Goal: Task Accomplishment & Management: Manage account settings

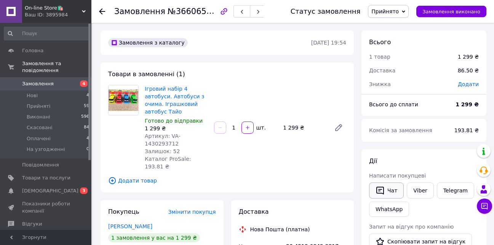
click at [388, 190] on button "Чат" at bounding box center [386, 191] width 35 height 16
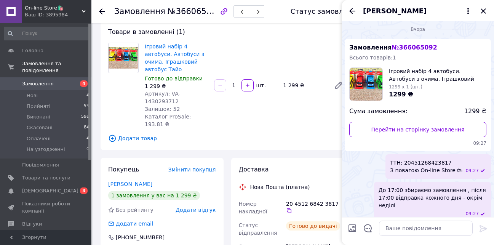
scroll to position [114, 0]
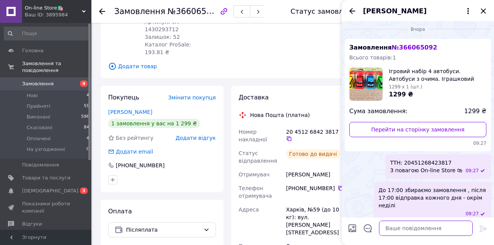
click at [394, 227] on textarea at bounding box center [426, 228] width 94 height 15
paste textarea "ТТН 20451268423817 У відділенні Готово до видачі 📦"
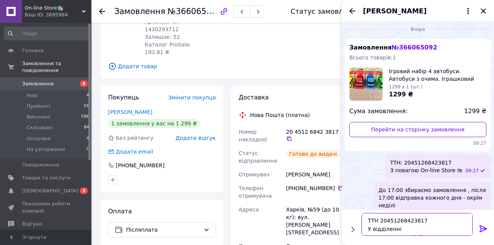
scroll to position [5, 0]
type textarea "ТТН 20451268423817 У відділенні Готово до видачі 📦"
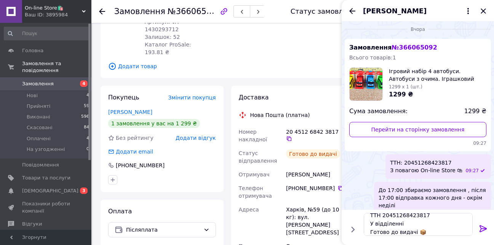
click at [482, 228] on icon at bounding box center [483, 228] width 7 height 7
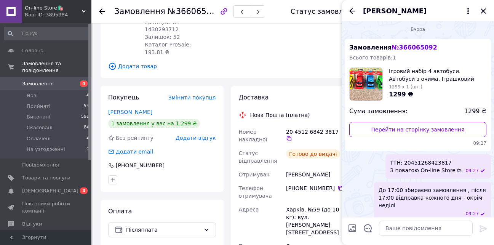
scroll to position [57, 0]
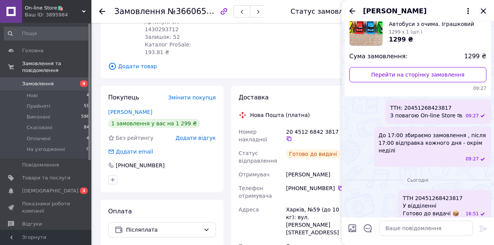
click at [486, 10] on icon "Закрити" at bounding box center [483, 10] width 9 height 9
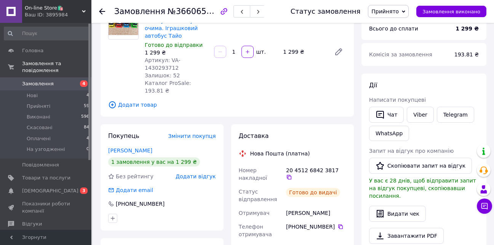
scroll to position [0, 0]
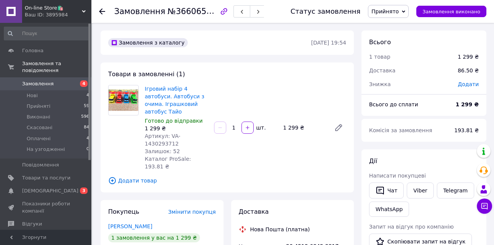
click at [50, 80] on span "Замовлення" at bounding box center [46, 83] width 48 height 7
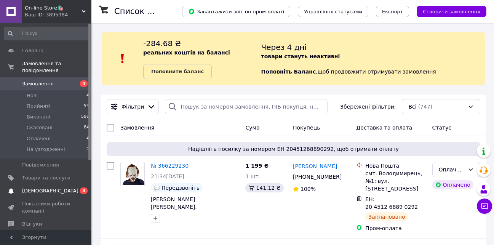
click at [18, 187] on span at bounding box center [11, 190] width 22 height 7
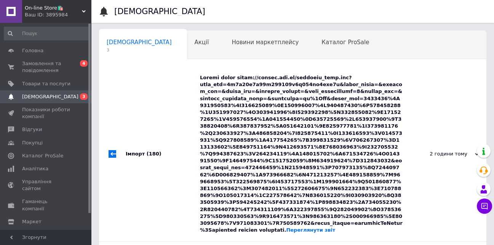
click at [248, 109] on div "Переглянути звіт" at bounding box center [301, 153] width 203 height 159
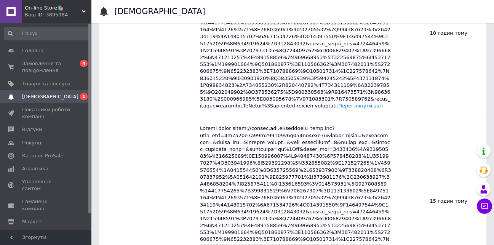
scroll to position [762, 0]
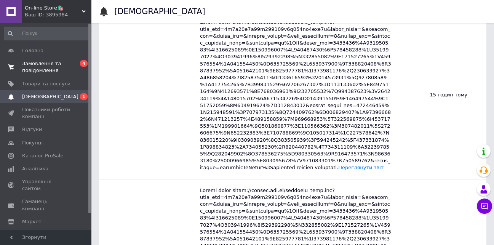
click at [50, 68] on span "Замовлення та повідомлення" at bounding box center [46, 67] width 48 height 14
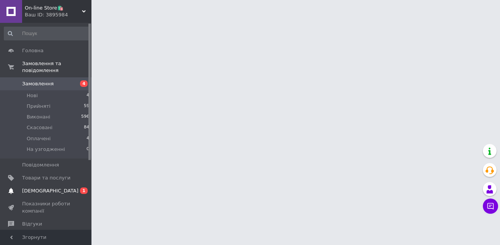
click at [54, 187] on span "[DEMOGRAPHIC_DATA]" at bounding box center [46, 190] width 48 height 7
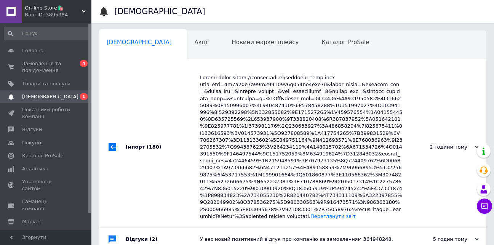
drag, startPoint x: 246, startPoint y: 149, endPoint x: 250, endPoint y: 141, distance: 8.9
click at [250, 141] on div "Переглянути звіт" at bounding box center [301, 147] width 203 height 146
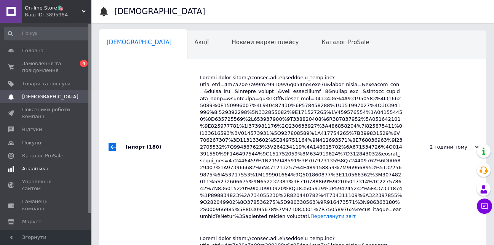
click at [42, 130] on span "Відгуки" at bounding box center [46, 129] width 48 height 7
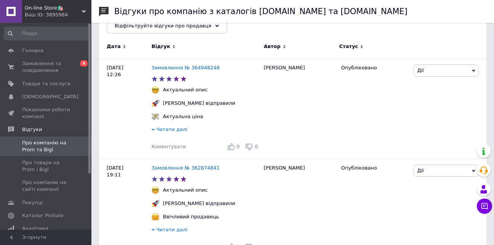
scroll to position [114, 0]
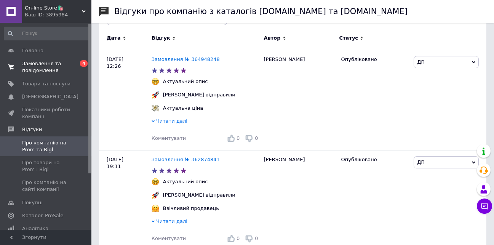
click at [23, 64] on span "Замовлення та повідомлення" at bounding box center [46, 67] width 48 height 14
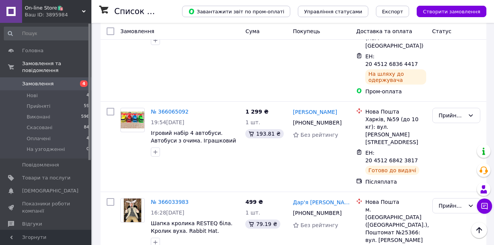
scroll to position [495, 0]
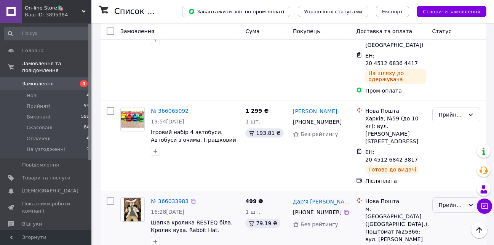
click at [457, 201] on div "Прийнято" at bounding box center [452, 205] width 26 height 8
click at [456, 140] on li "Виконано" at bounding box center [456, 138] width 47 height 14
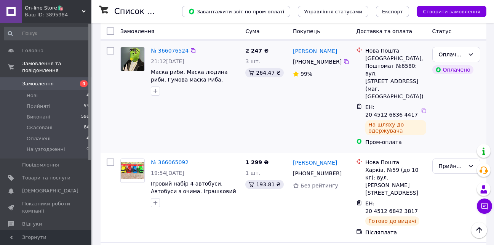
scroll to position [457, 0]
